Goal: Browse casually

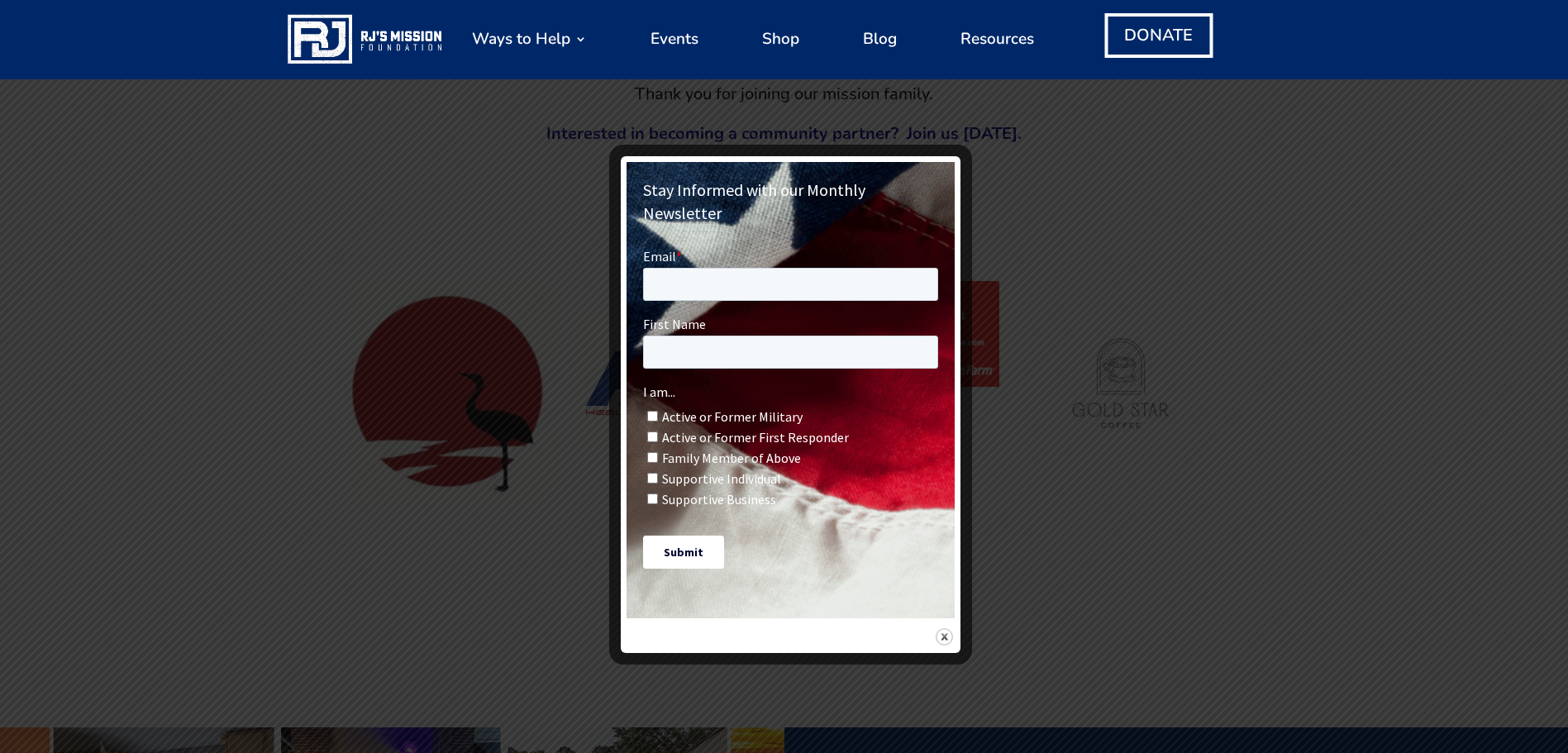
scroll to position [1487, 0]
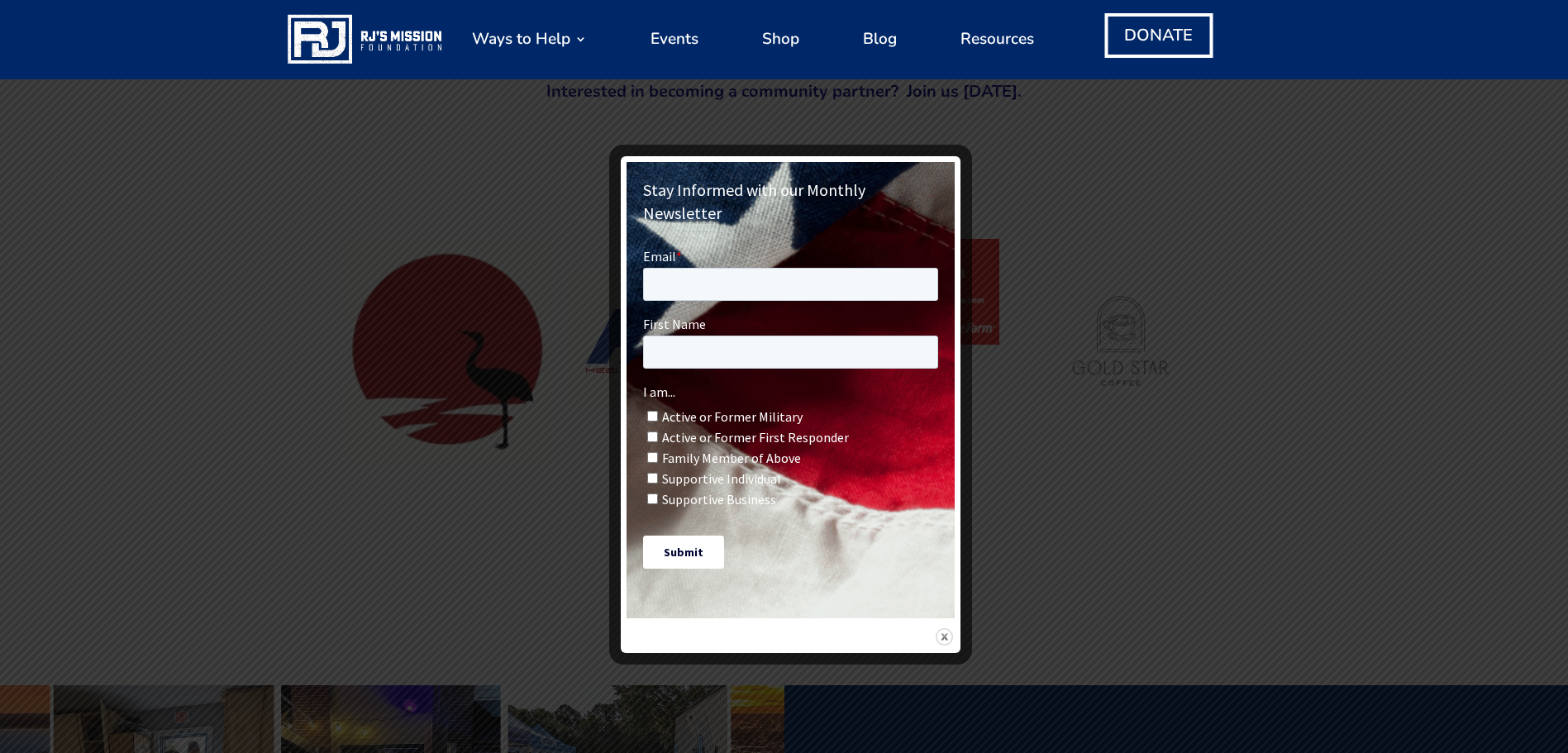
click at [940, 628] on img at bounding box center [945, 637] width 17 height 17
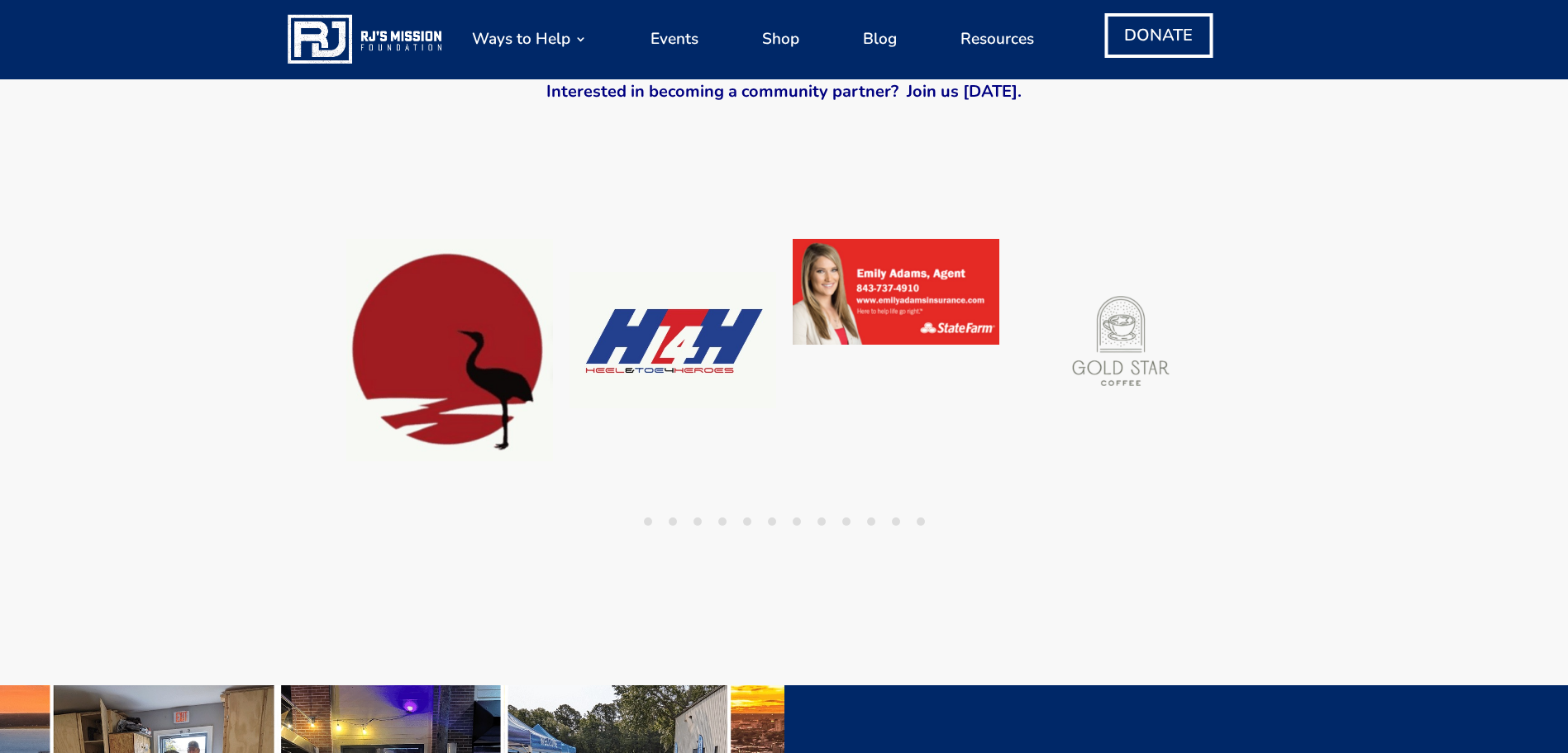
click at [645, 522] on button "1" at bounding box center [648, 522] width 8 height 8
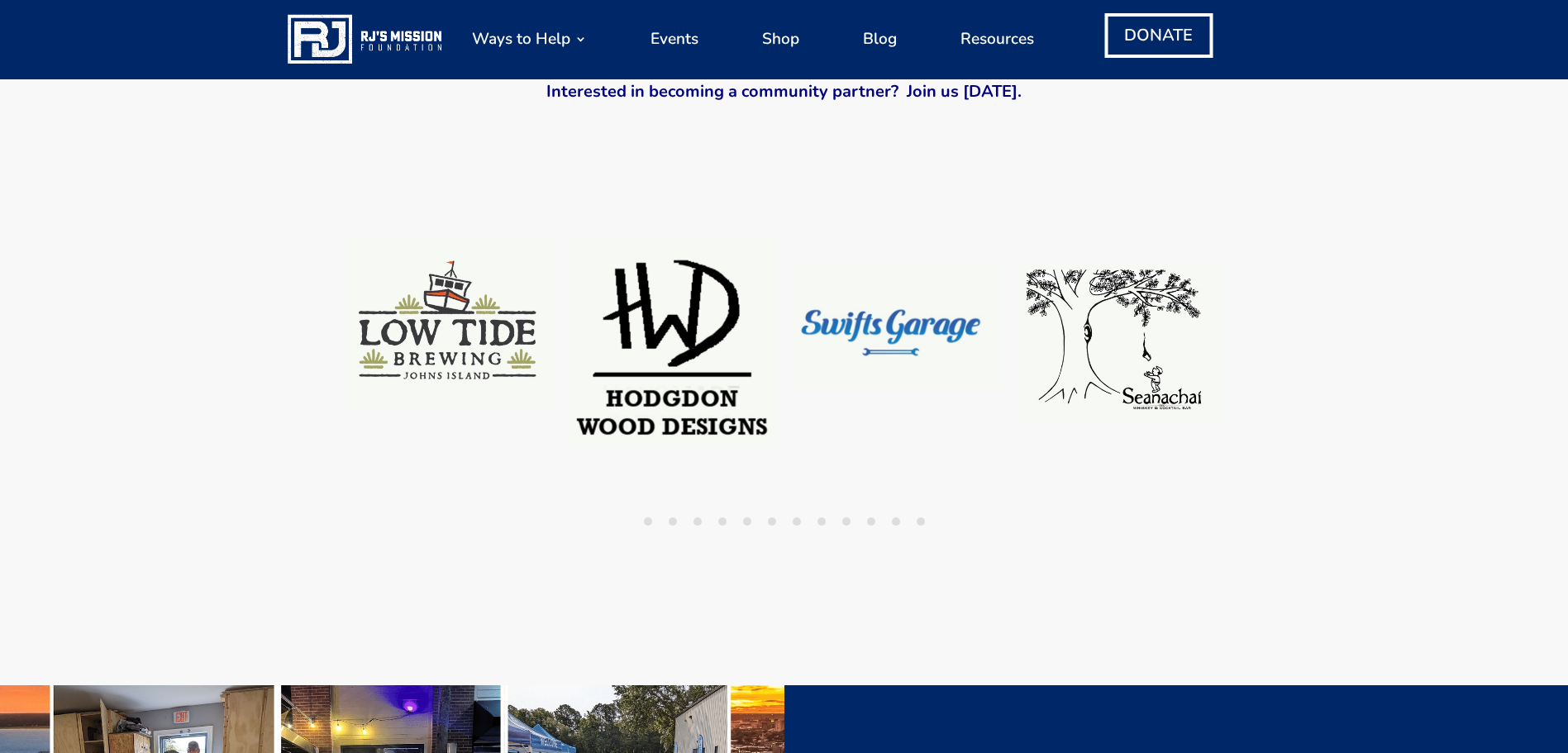
click at [666, 522] on ul "1 2 3 4 5 6 7 8 9 10 11 12" at bounding box center [784, 520] width 893 height 21
click at [673, 522] on button "2" at bounding box center [673, 522] width 8 height 8
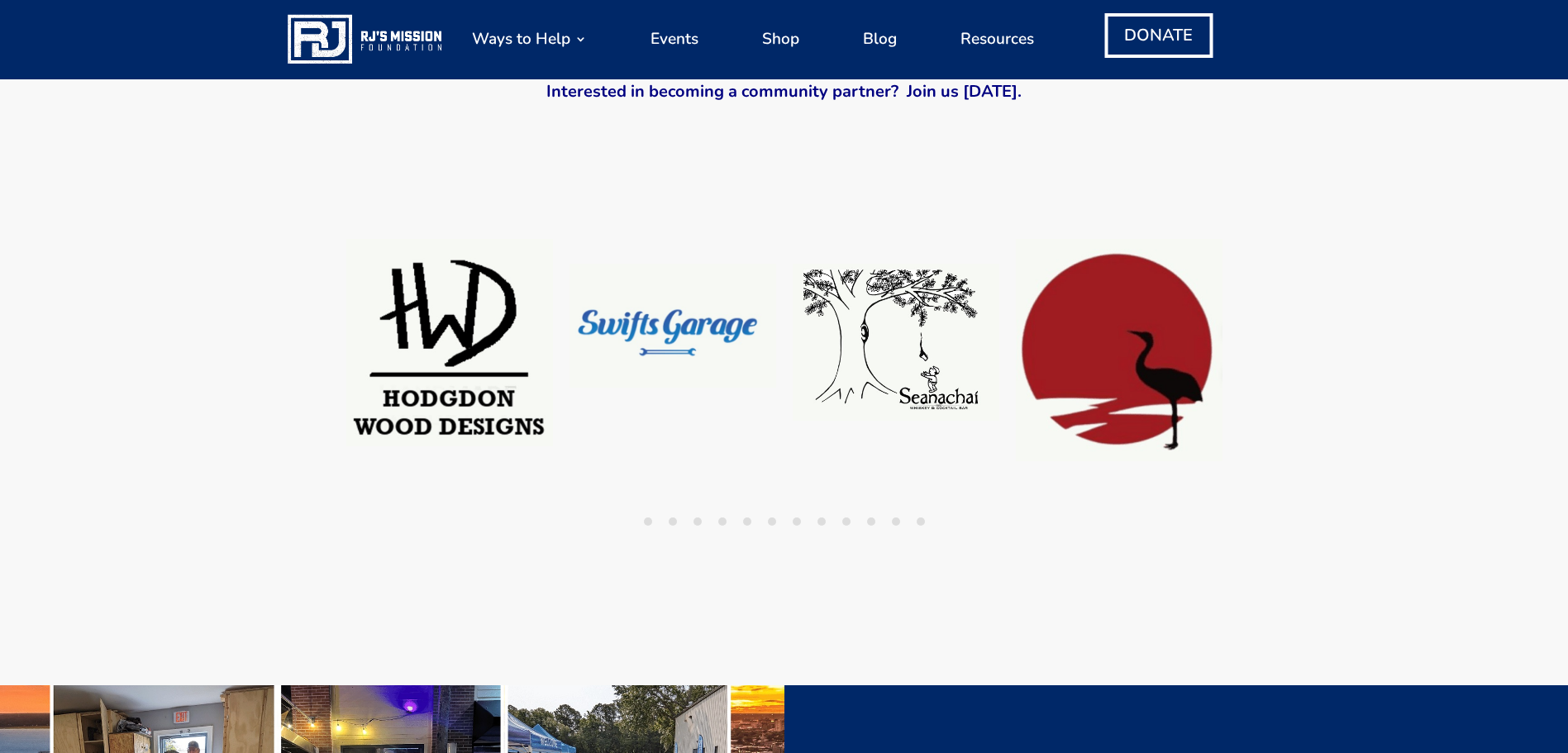
click at [701, 522] on button "3" at bounding box center [698, 522] width 8 height 8
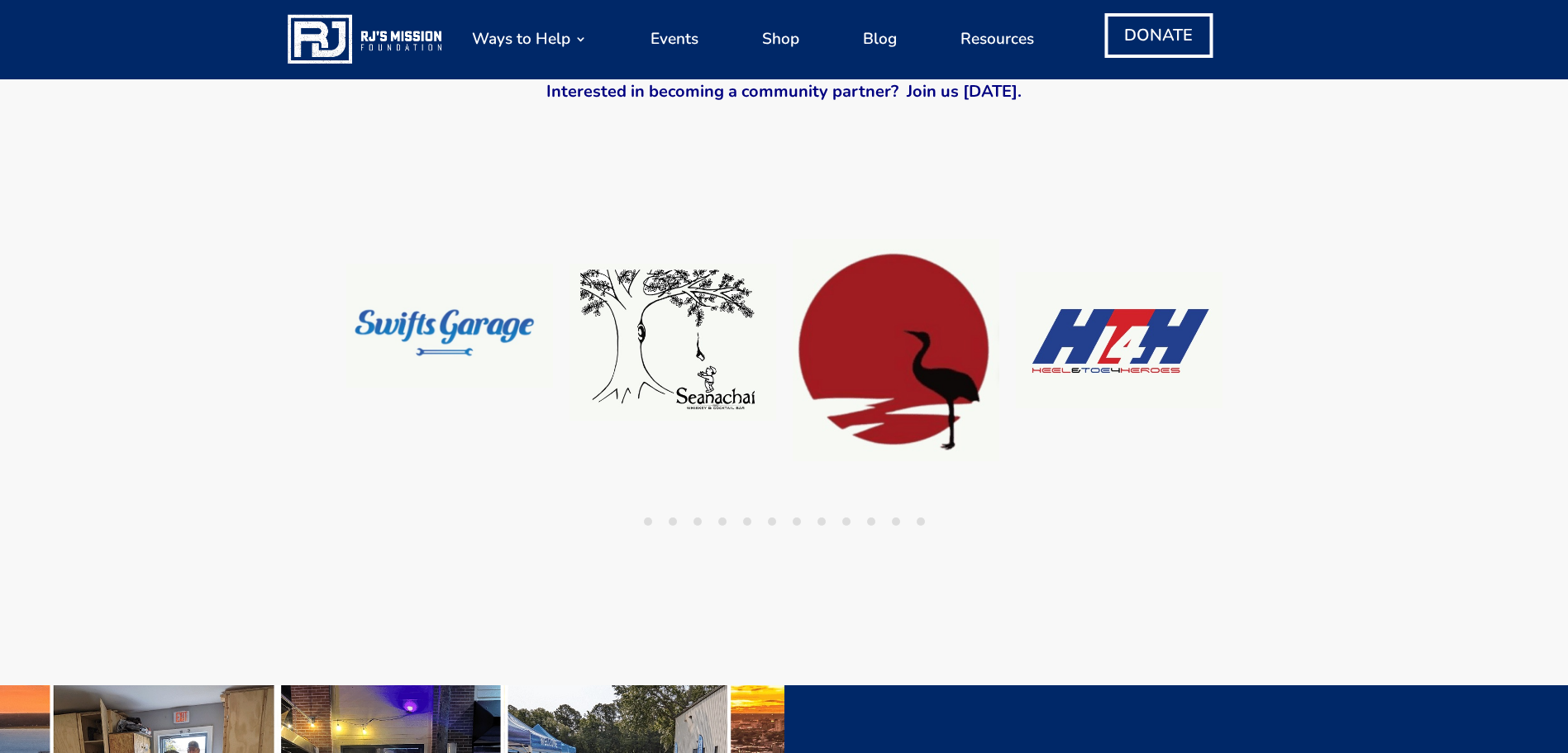
drag, startPoint x: 724, startPoint y: 522, endPoint x: 734, endPoint y: 522, distance: 10.0
click at [729, 522] on ul "1 2 3 4 5 6 7 8 9 10 11 12" at bounding box center [784, 520] width 893 height 21
click at [773, 522] on ul "1 2 3 4 5 6 7 8 9 10 11 12" at bounding box center [784, 520] width 893 height 21
click at [854, 522] on ul "1 2 3 4 5 6 7 8 9 10 11 12" at bounding box center [784, 520] width 893 height 21
click at [872, 522] on button "10" at bounding box center [872, 522] width 8 height 8
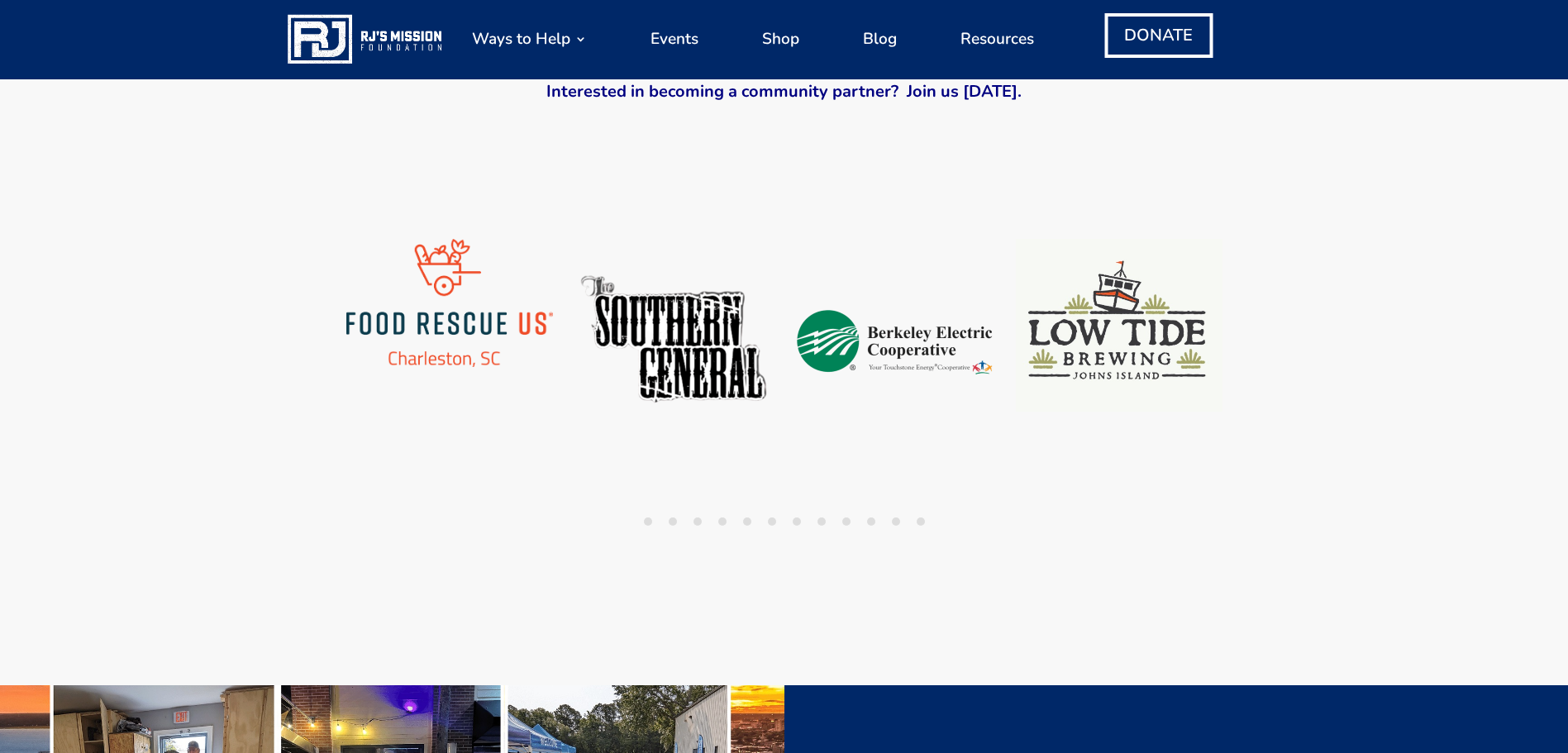
click at [892, 522] on button "11" at bounding box center [896, 522] width 8 height 8
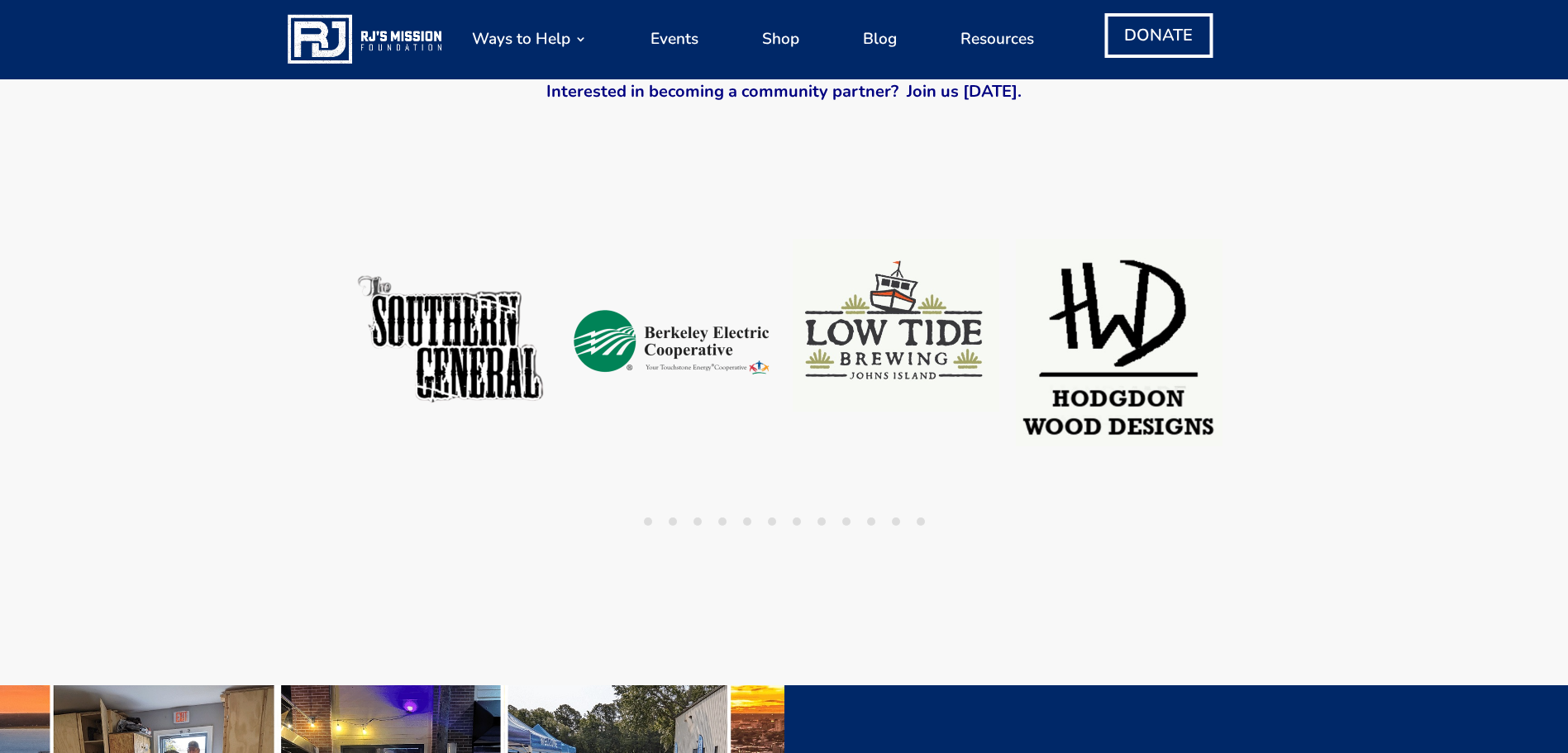
click at [920, 522] on button "12" at bounding box center [921, 522] width 8 height 8
